Goal: Navigation & Orientation: Find specific page/section

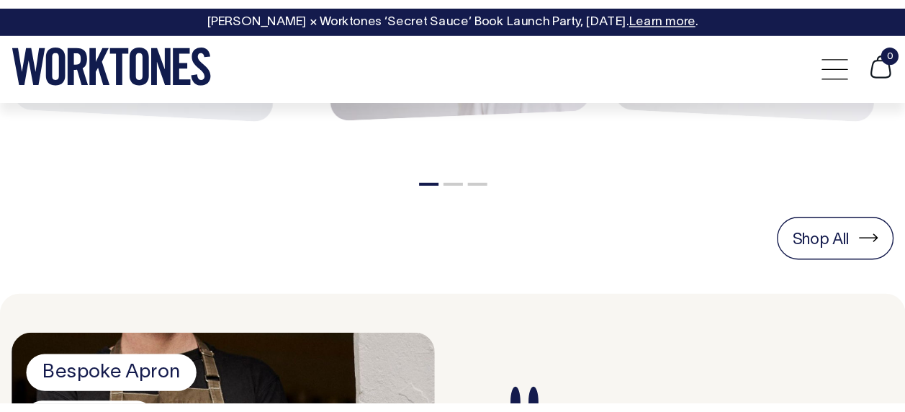
scroll to position [864, 0]
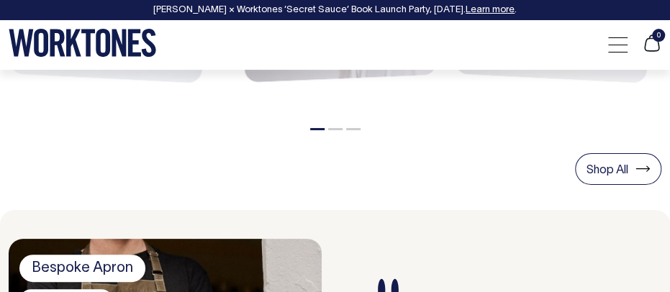
click at [333, 129] on button "2" at bounding box center [335, 129] width 14 height 2
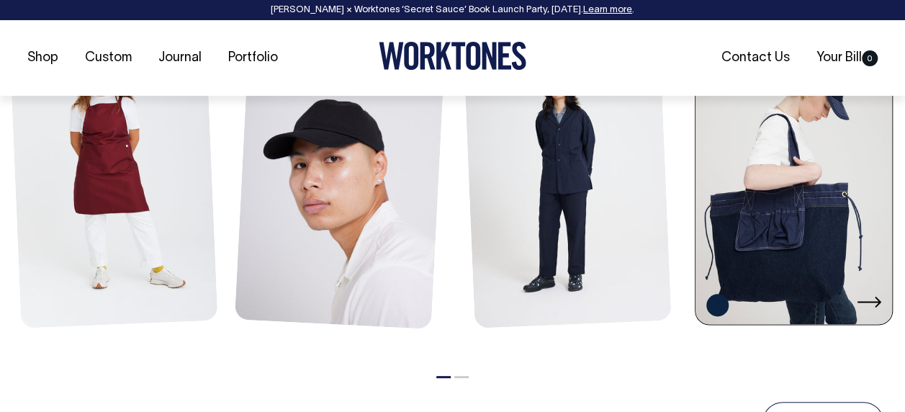
scroll to position [720, 0]
click at [669, 292] on icon at bounding box center [869, 301] width 24 height 11
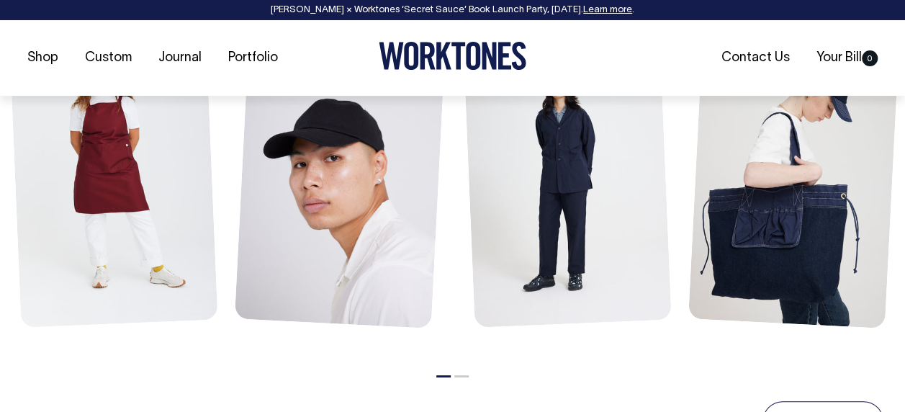
click at [462, 292] on li "2" at bounding box center [461, 372] width 14 height 17
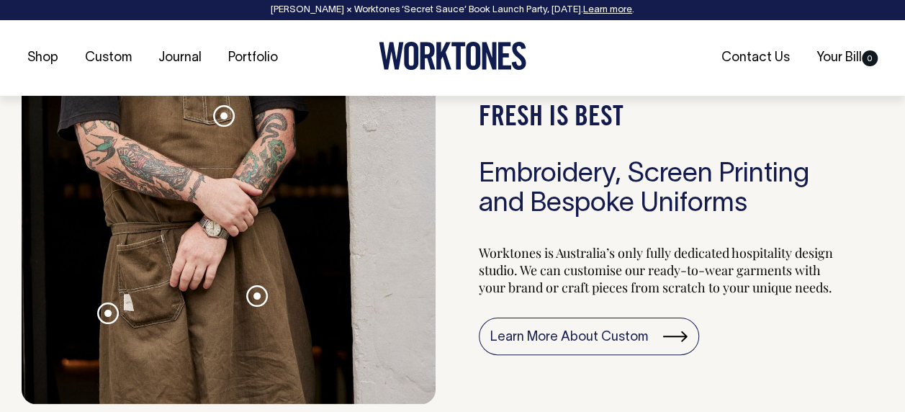
scroll to position [1296, 0]
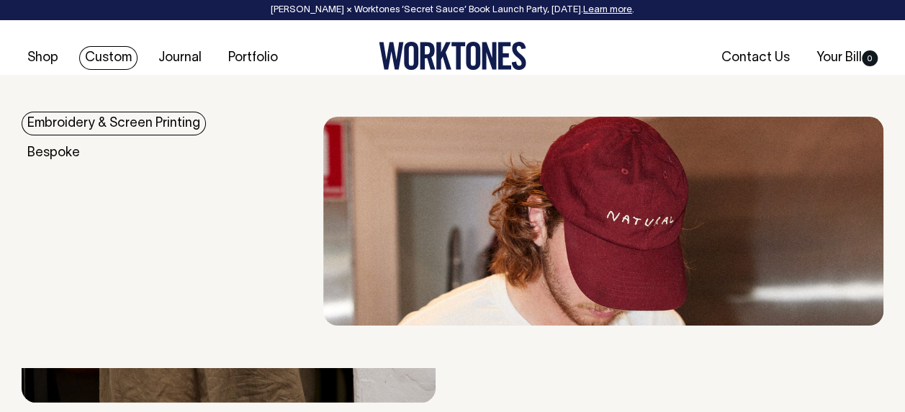
click at [107, 126] on link "Embroidery & Screen Printing" at bounding box center [114, 124] width 184 height 24
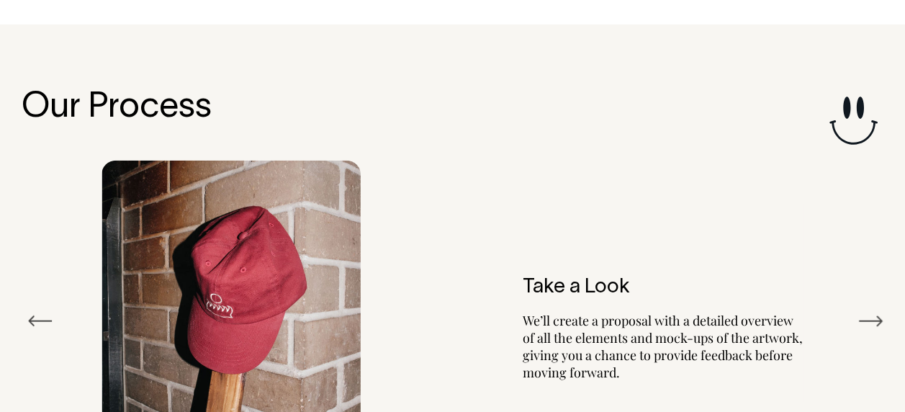
scroll to position [1584, 0]
click at [872, 312] on button "Next" at bounding box center [870, 321] width 26 height 22
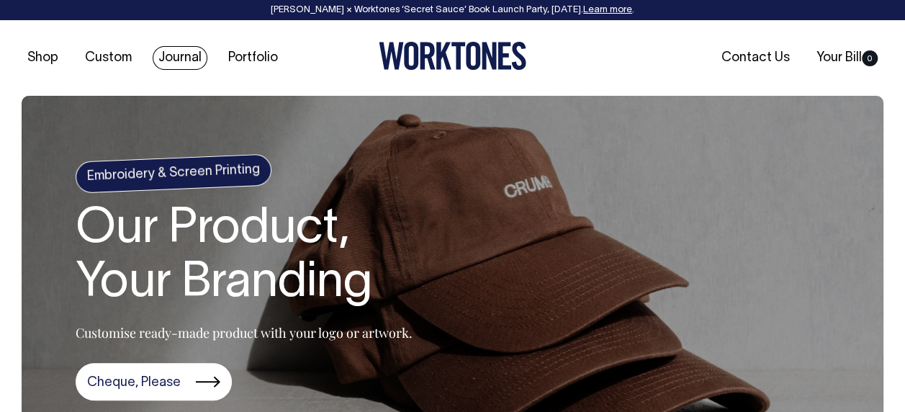
scroll to position [0, 0]
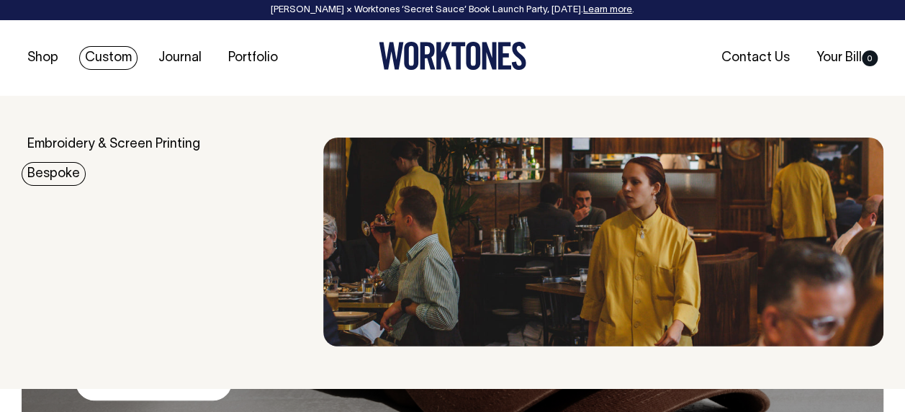
click at [52, 177] on link "Bespoke" at bounding box center [54, 174] width 64 height 24
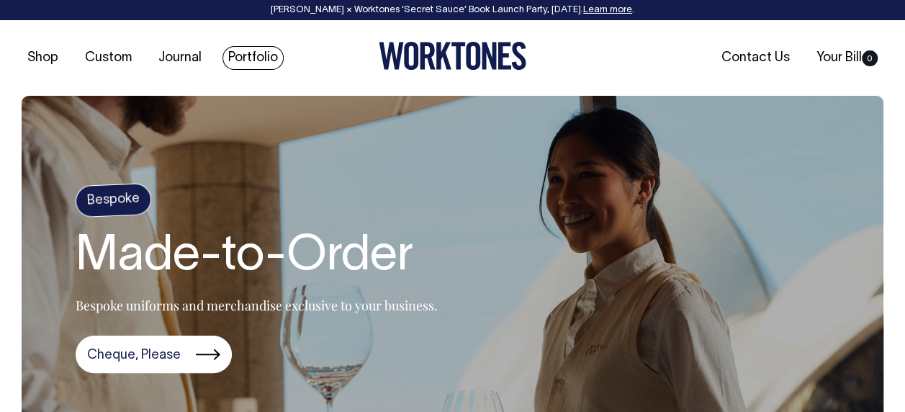
click at [227, 52] on link "Portfolio" at bounding box center [252, 58] width 61 height 24
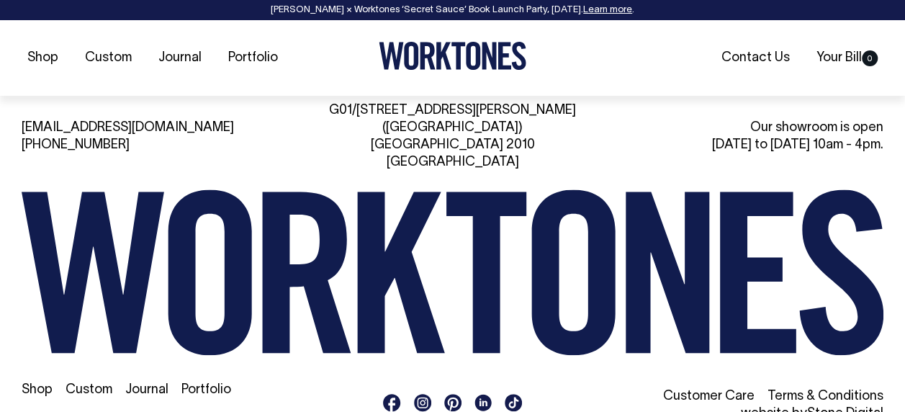
scroll to position [2201, 0]
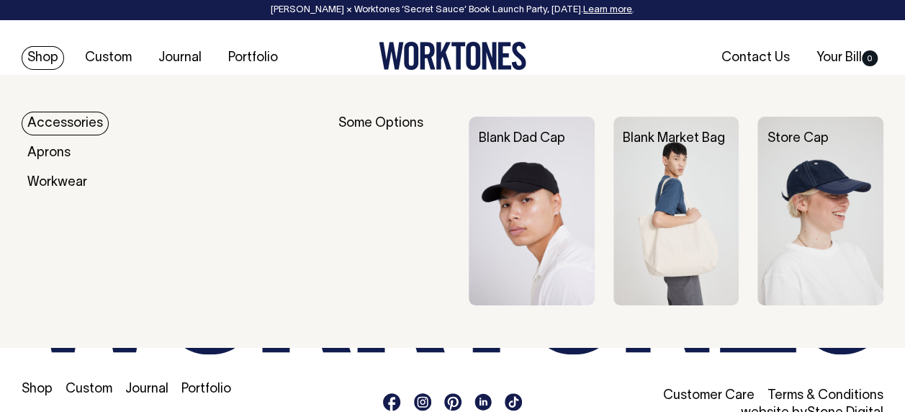
click at [43, 124] on link "Accessories" at bounding box center [65, 124] width 87 height 24
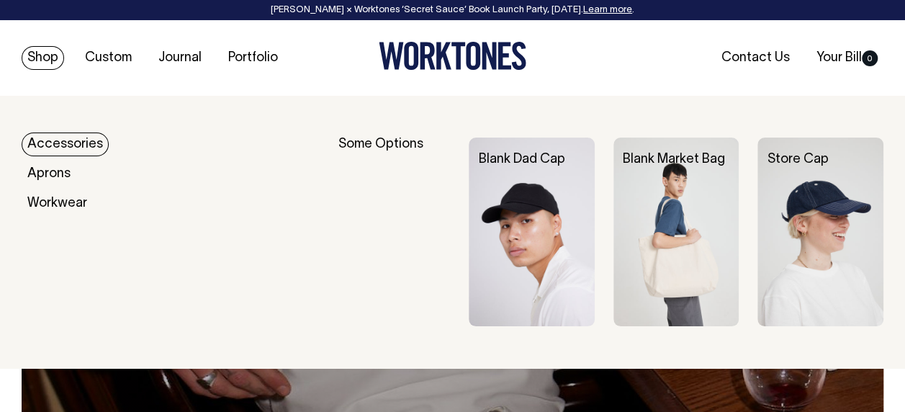
click at [690, 195] on img at bounding box center [676, 231] width 126 height 189
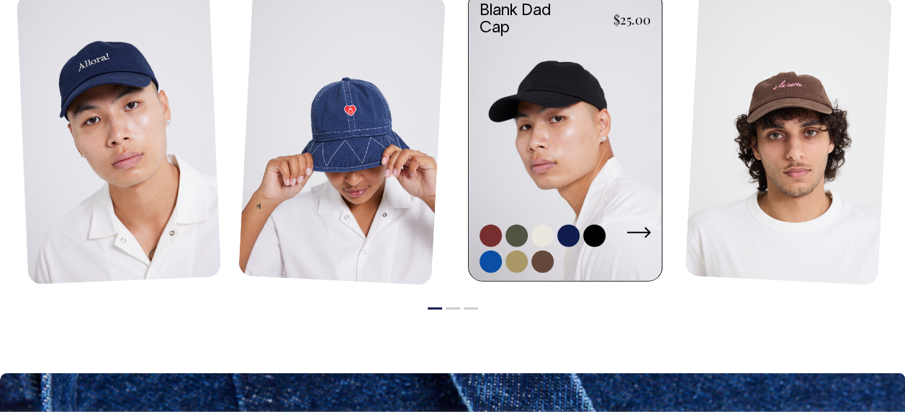
scroll to position [1656, 0]
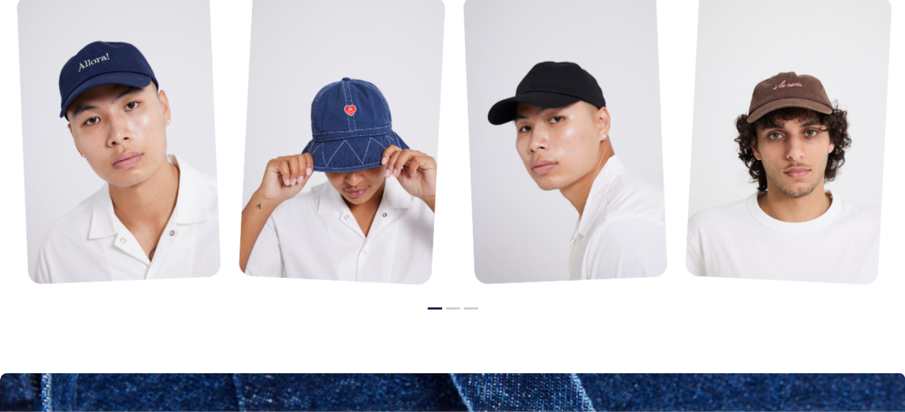
click at [451, 307] on button "2" at bounding box center [453, 308] width 14 height 2
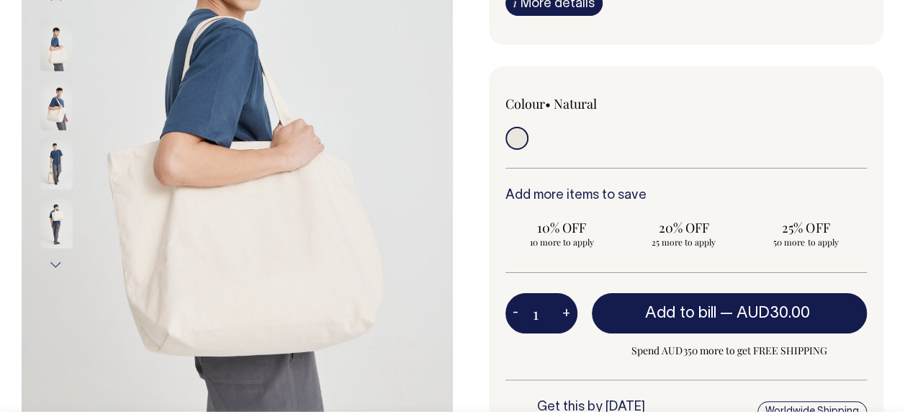
scroll to position [288, 0]
click at [55, 111] on img at bounding box center [56, 105] width 32 height 50
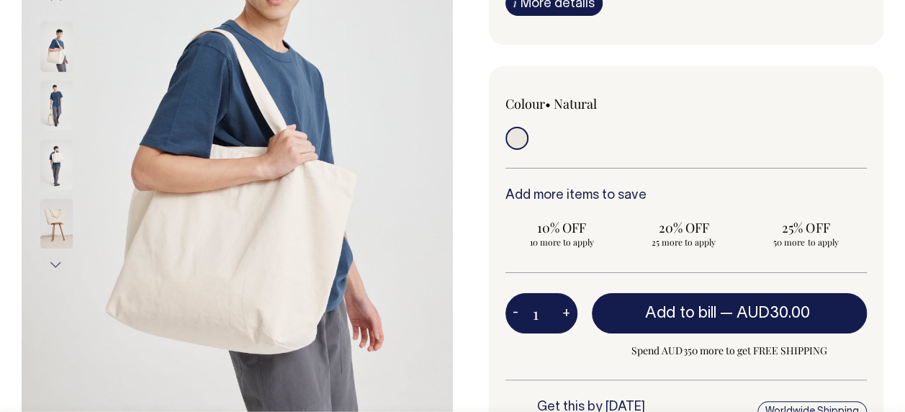
click at [66, 180] on img at bounding box center [56, 165] width 32 height 50
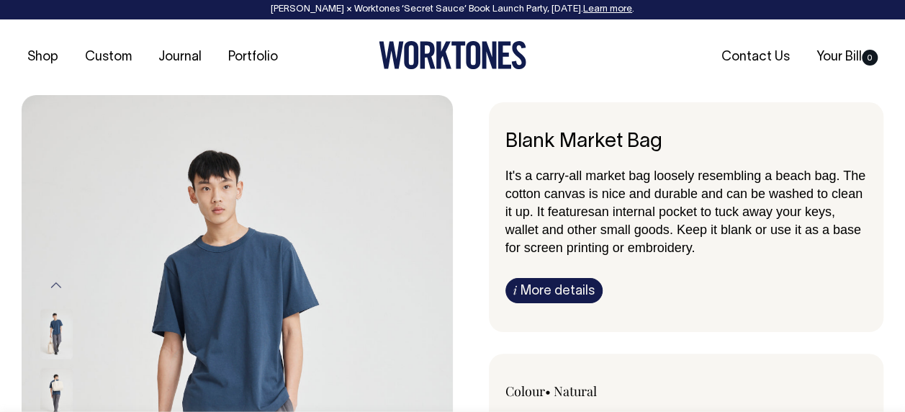
scroll to position [0, 0]
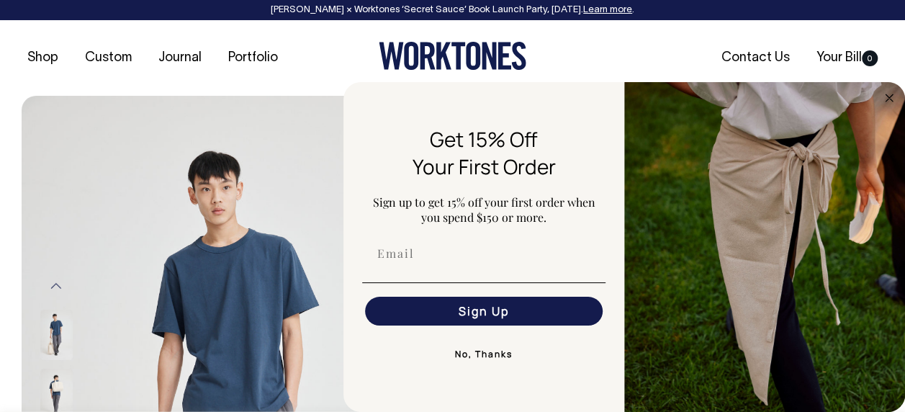
click at [885, 99] on circle "Close dialog" at bounding box center [889, 97] width 17 height 17
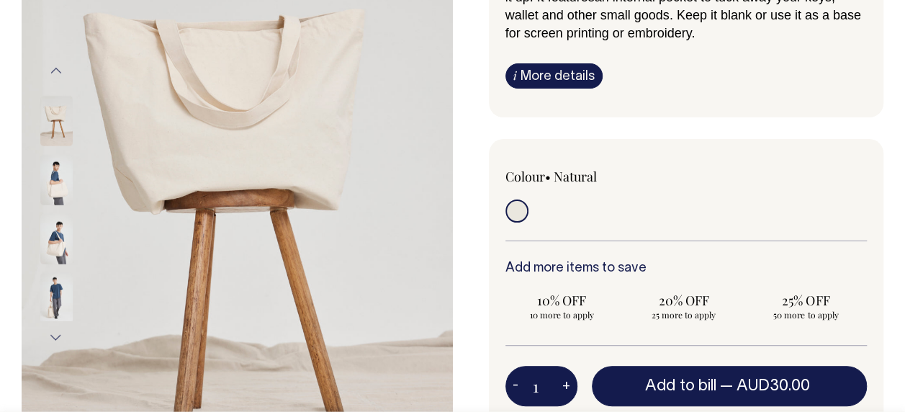
scroll to position [216, 0]
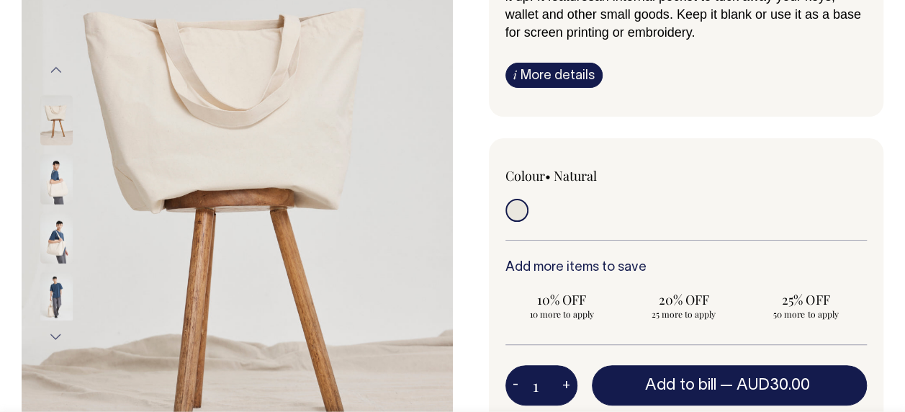
click at [52, 304] on img at bounding box center [56, 297] width 32 height 50
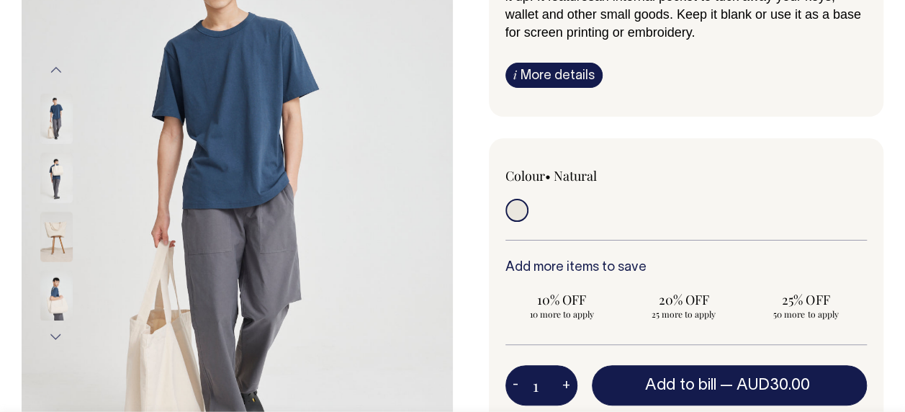
click at [53, 338] on button "Next" at bounding box center [56, 336] width 22 height 32
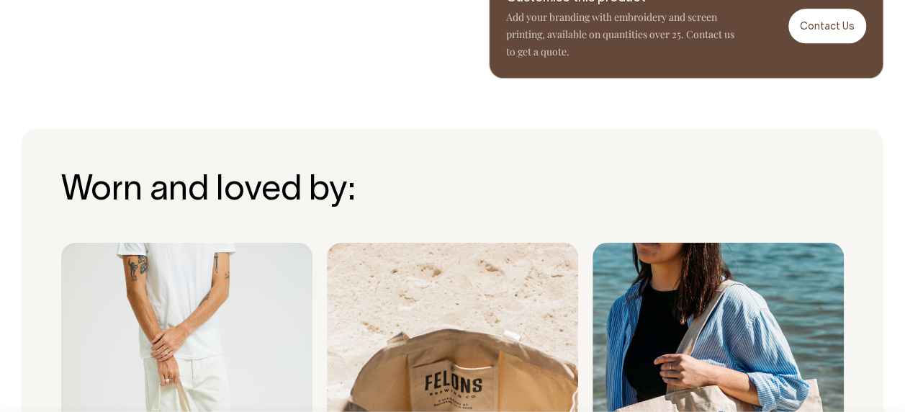
scroll to position [820, 0]
